Goal: Navigation & Orientation: Find specific page/section

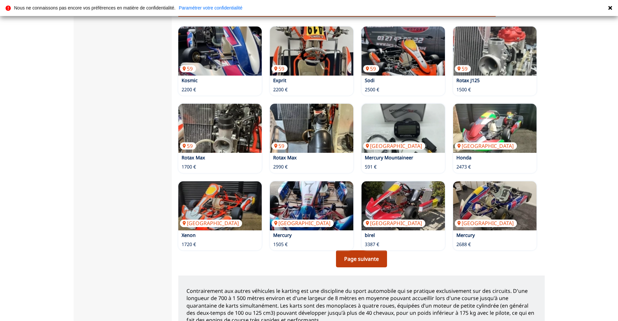
scroll to position [436, 0]
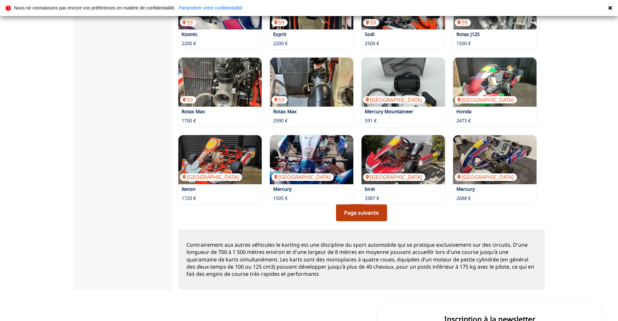
click at [358, 206] on link "Page suivante" at bounding box center [361, 212] width 51 height 17
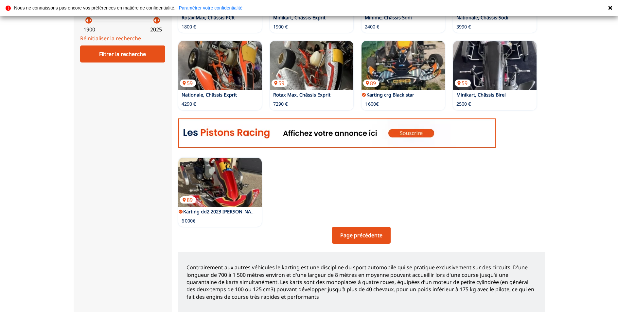
scroll to position [273, 0]
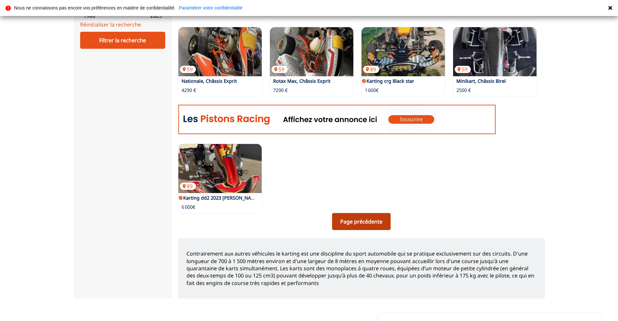
click at [360, 217] on link "Page précédente" at bounding box center [361, 221] width 59 height 17
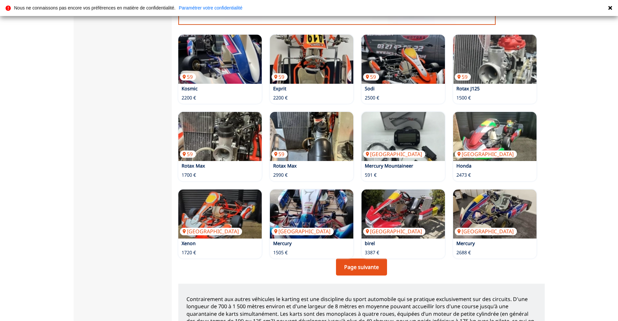
scroll to position [436, 0]
